Goal: Obtain resource: Download file/media

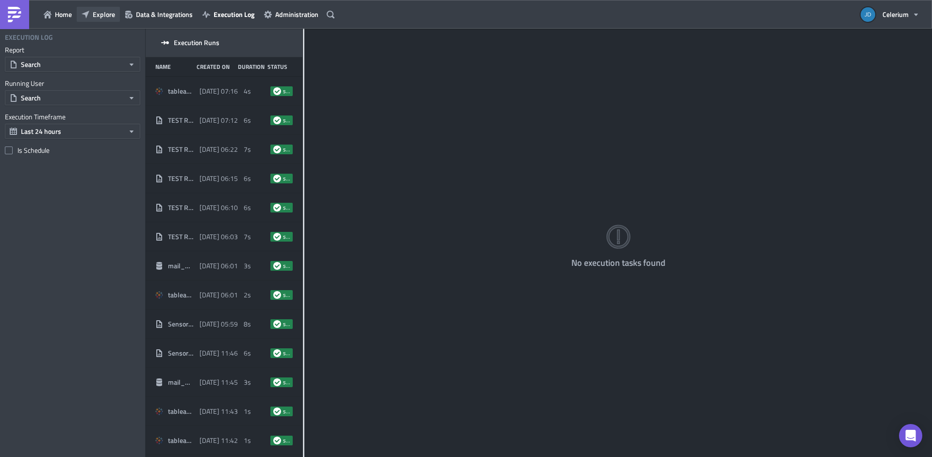
click at [92, 11] on button "Explore" at bounding box center [98, 14] width 43 height 15
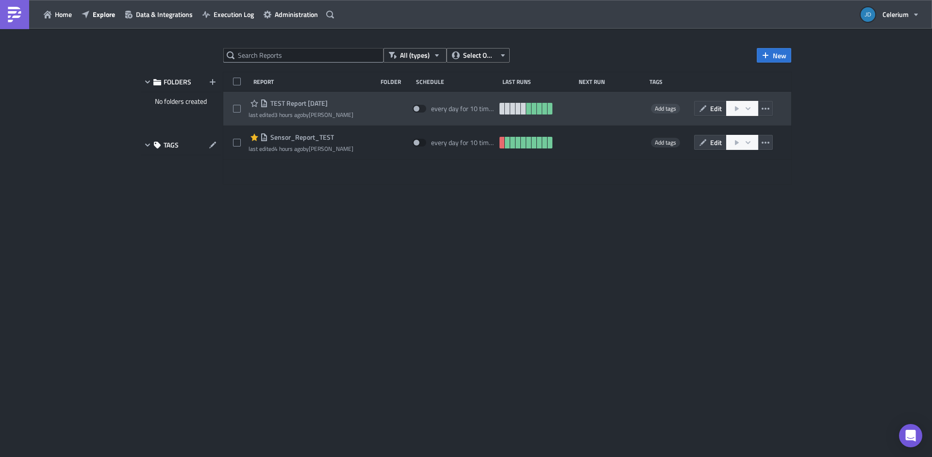
click at [297, 112] on time "3 hours ago" at bounding box center [288, 114] width 29 height 9
click at [297, 109] on div "TEST Report [DATE] last edited 3 hours ago by [PERSON_NAME]" at bounding box center [301, 109] width 105 height 22
click at [297, 107] on span "TEST Report [DATE]" at bounding box center [298, 103] width 60 height 9
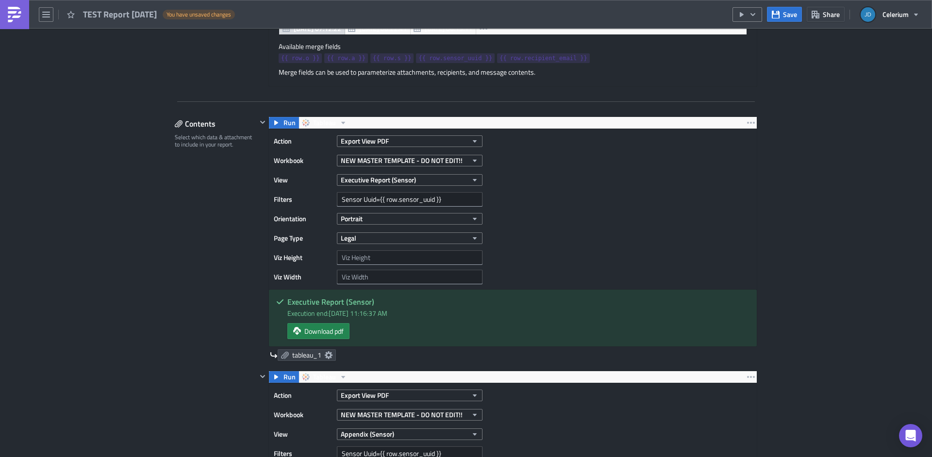
scroll to position [584, 0]
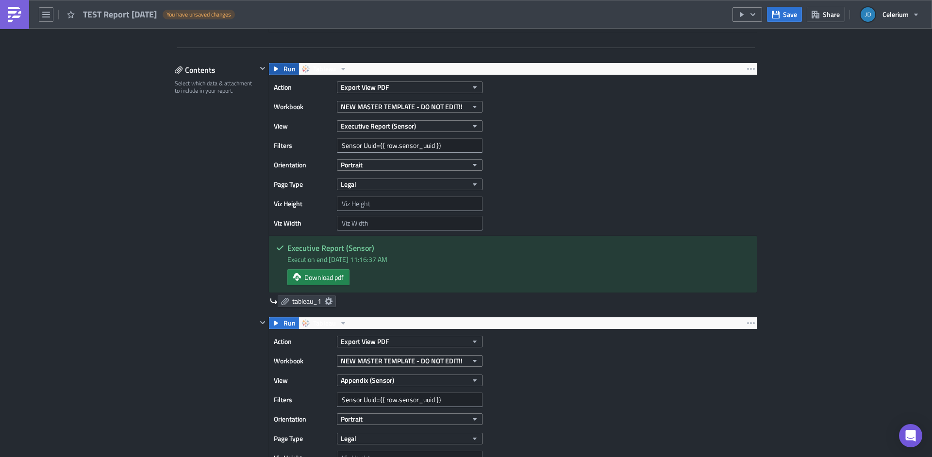
click at [275, 68] on icon "button" at bounding box center [276, 69] width 8 height 8
click at [327, 281] on span "Download pdf" at bounding box center [323, 277] width 39 height 10
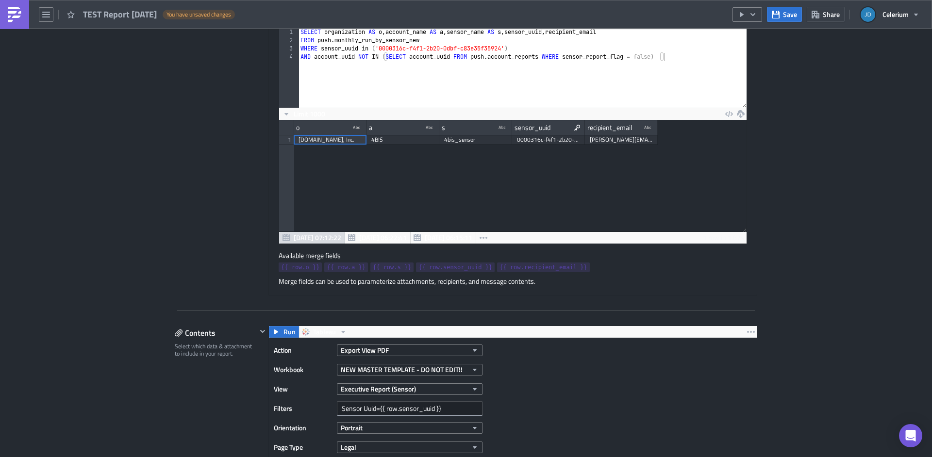
scroll to position [389, 0]
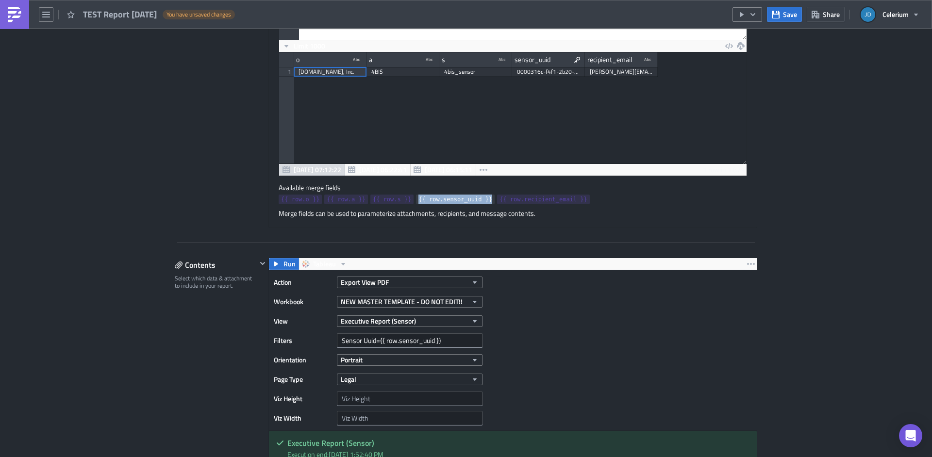
copy span "{{ row.sensor_uuid }}"
drag, startPoint x: 490, startPoint y: 200, endPoint x: 414, endPoint y: 205, distance: 76.8
click at [416, 204] on link "{{ row.sensor_uuid }}" at bounding box center [455, 200] width 79 height 10
click at [449, 336] on input "Sensor Uuid={{ row.sensor_uuid }}" at bounding box center [410, 340] width 146 height 15
drag, startPoint x: 443, startPoint y: 342, endPoint x: 376, endPoint y: 341, distance: 67.0
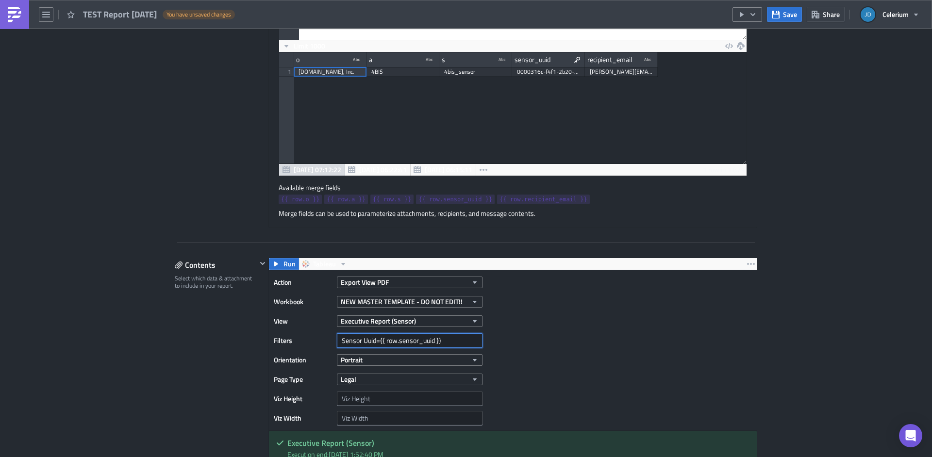
click at [376, 341] on input "Sensor Uuid={{ row.sensor_uuid }}" at bounding box center [410, 340] width 146 height 15
click at [274, 268] on icon "button" at bounding box center [276, 264] width 8 height 8
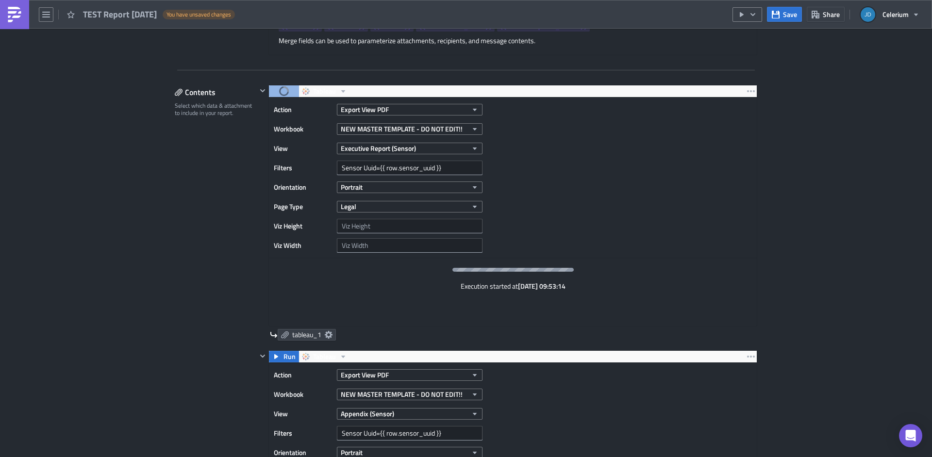
scroll to position [616, 0]
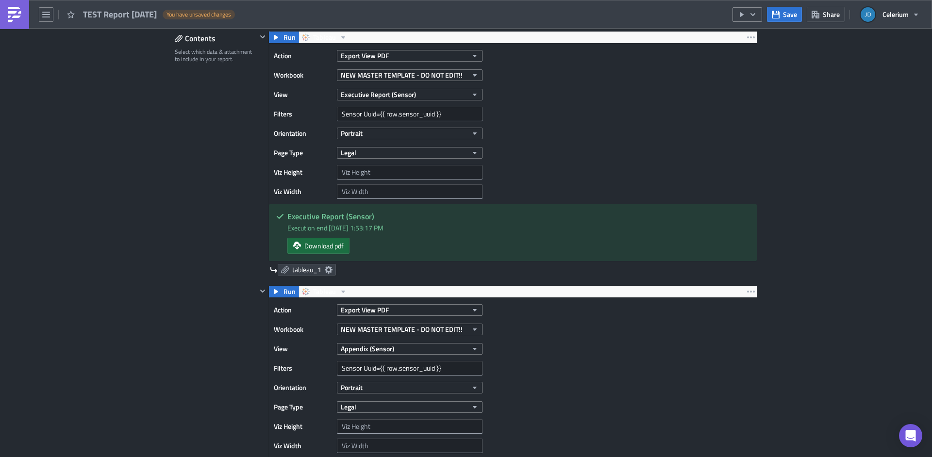
click at [310, 247] on span "Download pdf" at bounding box center [323, 246] width 39 height 10
